Goal: Task Accomplishment & Management: Manage account settings

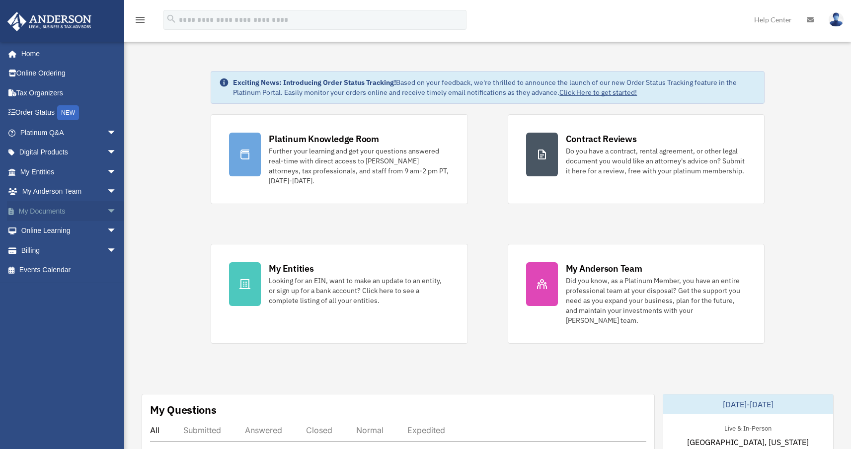
click at [83, 208] on link "My Documents arrow_drop_down" at bounding box center [69, 211] width 125 height 20
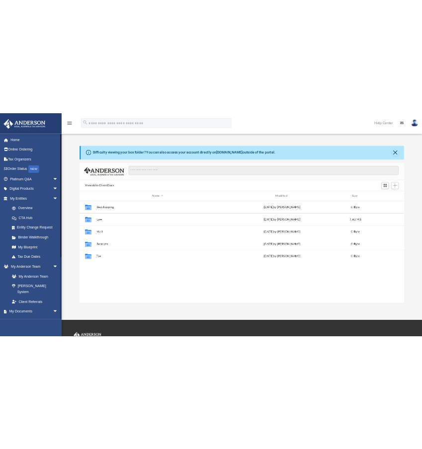
scroll to position [218, 647]
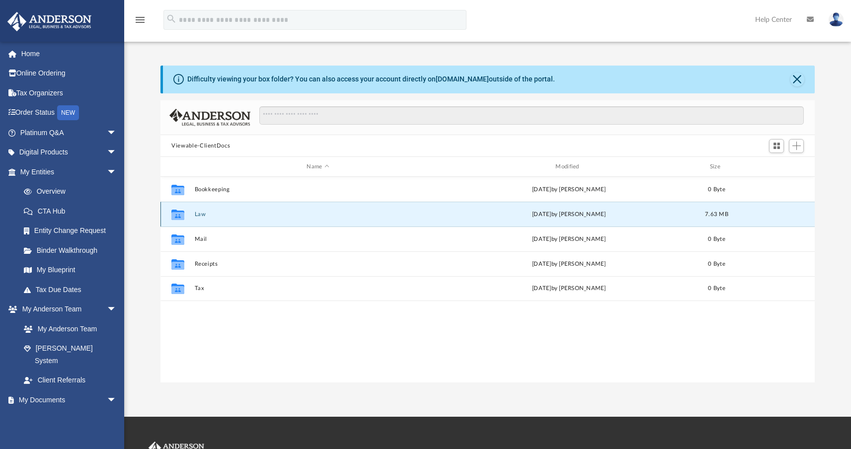
click at [199, 212] on button "Law" at bounding box center [318, 214] width 247 height 6
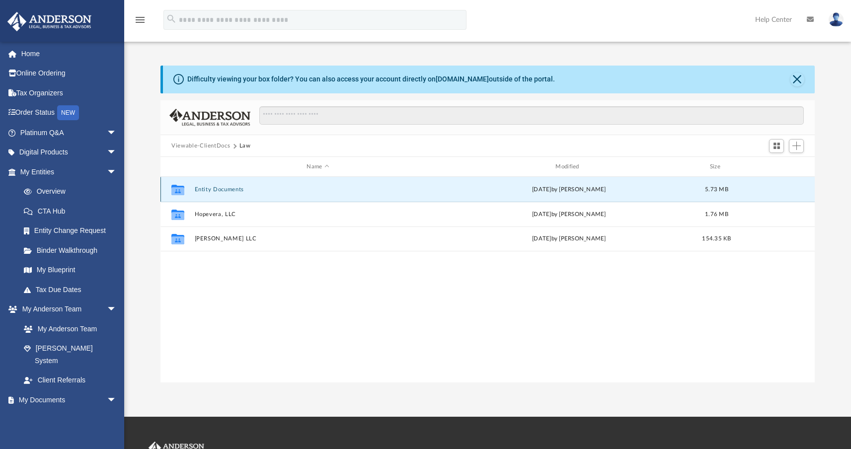
click at [220, 190] on button "Entity Documents" at bounding box center [318, 189] width 247 height 6
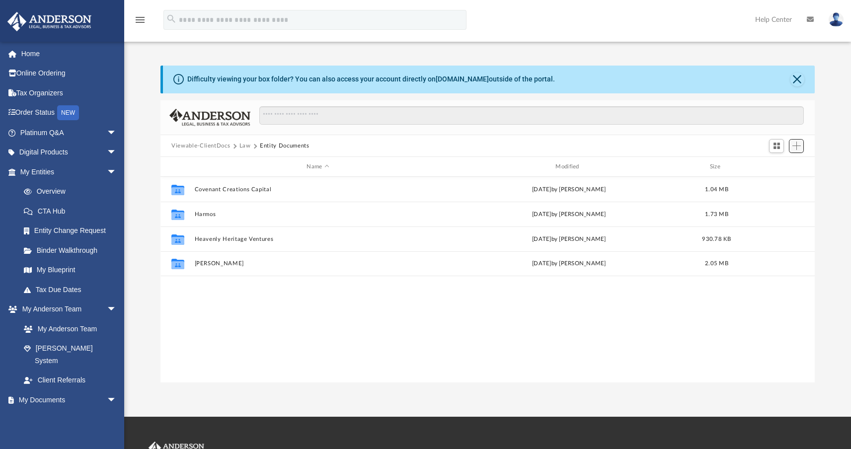
click at [800, 144] on span "Add" at bounding box center [796, 146] width 8 height 8
click at [775, 181] on li "New Folder" at bounding box center [782, 181] width 32 height 10
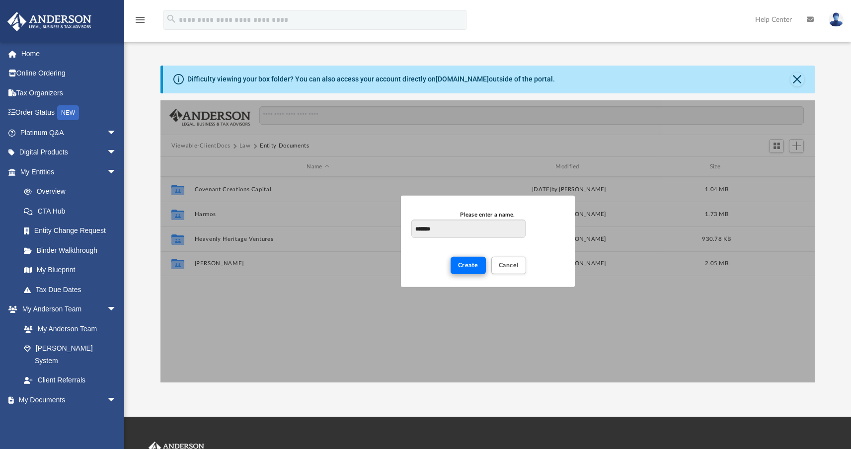
type input "*******"
click at [478, 263] on button "Create" at bounding box center [467, 265] width 35 height 17
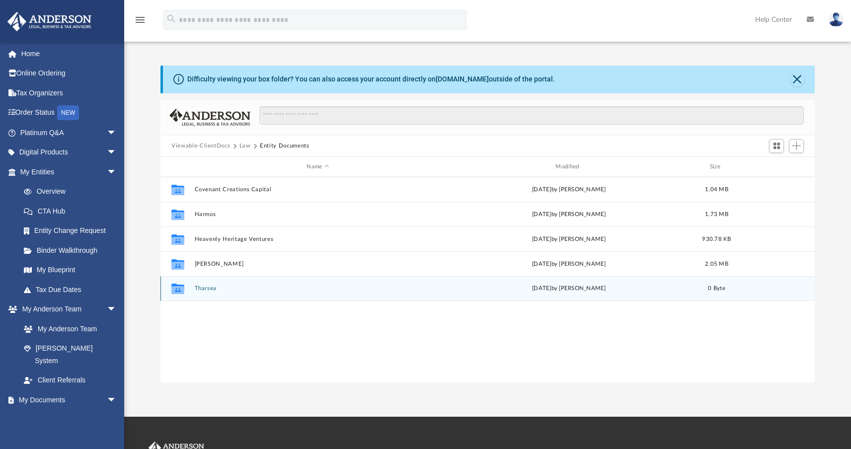
click at [205, 282] on div "Collaborated Folder Tharsea [DATE] by [PERSON_NAME] 0 Byte" at bounding box center [487, 288] width 654 height 25
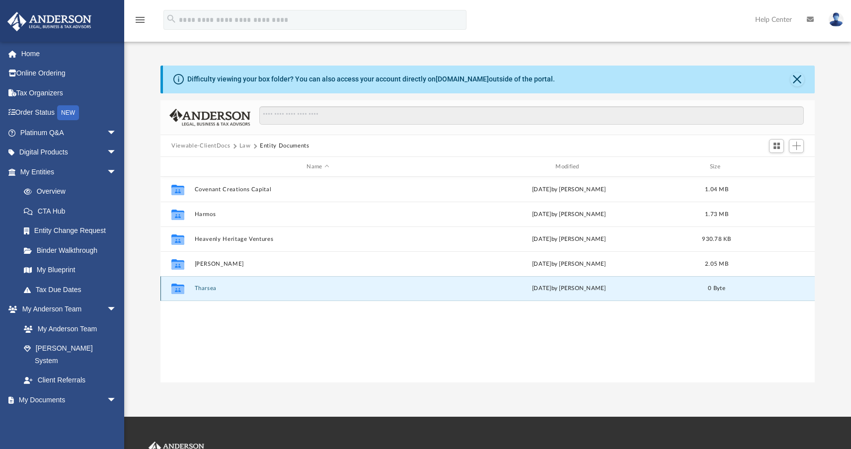
click at [206, 289] on button "Tharsea" at bounding box center [318, 288] width 247 height 6
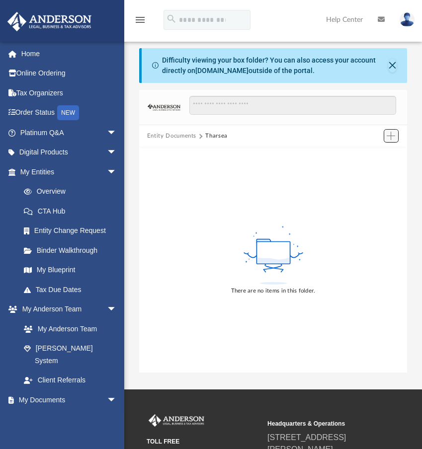
click at [393, 140] on span "Add" at bounding box center [390, 136] width 8 height 8
click at [388, 153] on li "Upload" at bounding box center [377, 155] width 32 height 10
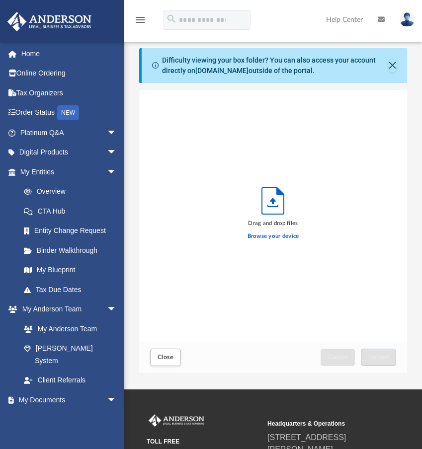
scroll to position [244, 260]
click at [290, 239] on label "Browse your device" at bounding box center [273, 236] width 52 height 9
click at [0, 0] on input "Browse your device" at bounding box center [0, 0] width 0 height 0
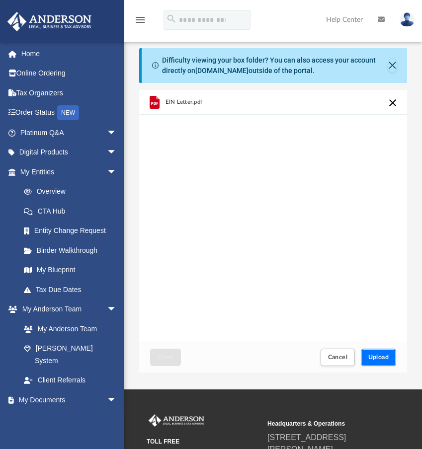
click at [369, 356] on span "Upload" at bounding box center [378, 357] width 21 height 6
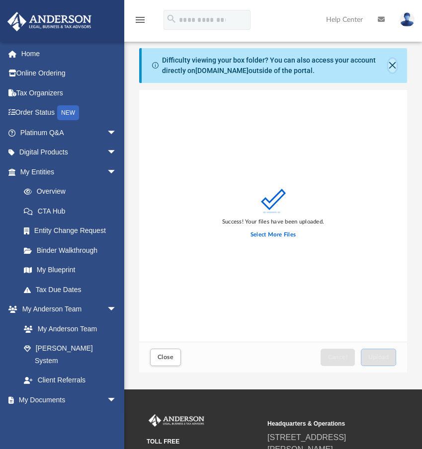
click at [392, 68] on button "Close" at bounding box center [392, 66] width 8 height 14
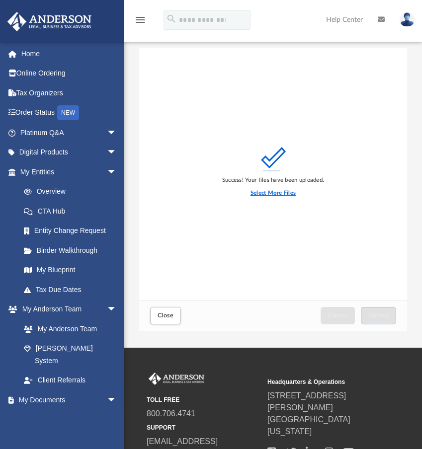
click at [285, 191] on label "Select More Files" at bounding box center [272, 193] width 45 height 9
click at [0, 0] on input "Select More Files" at bounding box center [0, 0] width 0 height 0
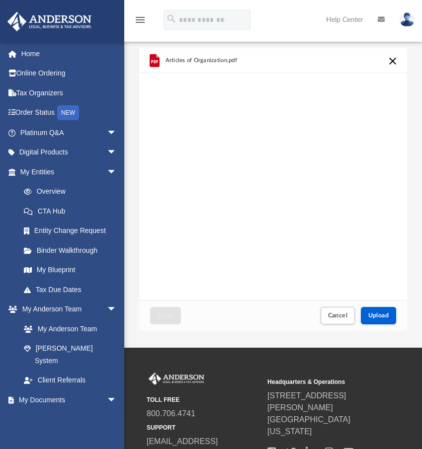
click at [381, 326] on div "Cancel Upload" at bounding box center [357, 316] width 81 height 22
click at [381, 323] on button "Upload" at bounding box center [379, 315] width 36 height 17
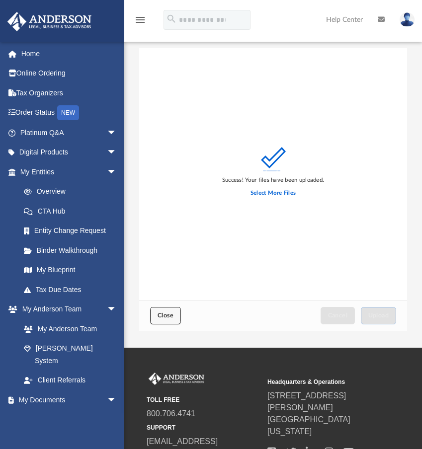
click at [166, 319] on button "Close" at bounding box center [165, 315] width 31 height 17
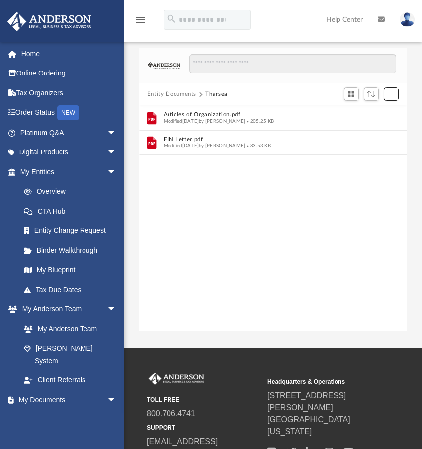
scroll to position [218, 260]
